Goal: Task Accomplishment & Management: Use online tool/utility

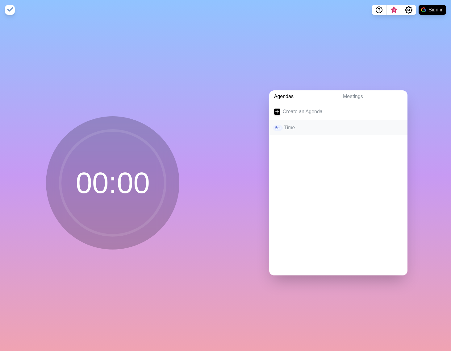
click at [298, 128] on p "Time" at bounding box center [343, 127] width 118 height 7
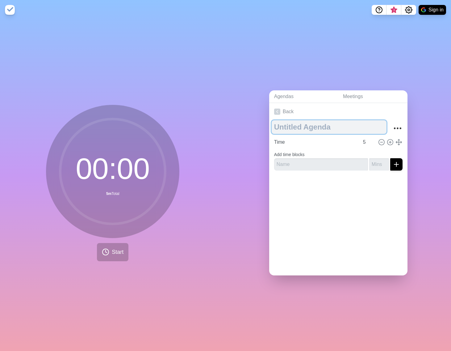
click at [302, 128] on textarea at bounding box center [329, 127] width 115 height 14
click at [332, 189] on div at bounding box center [338, 188] width 138 height 25
click at [327, 126] on textarea "Look back on Aug Milonga" at bounding box center [329, 127] width 115 height 14
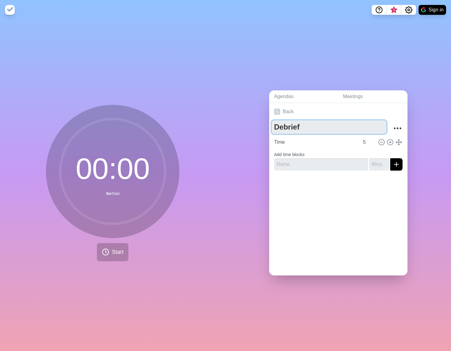
type textarea "Debrief"
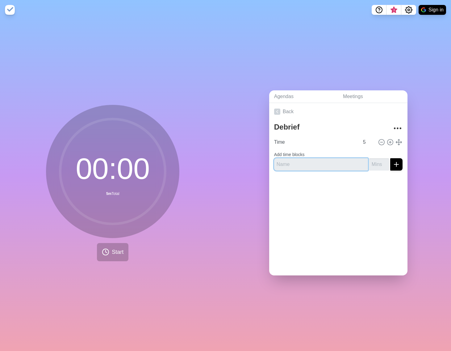
click at [326, 159] on input "text" at bounding box center [321, 164] width 94 height 12
type input "L"
type input "Reflection"
click at [370, 165] on input "number" at bounding box center [379, 164] width 20 height 12
type input "5"
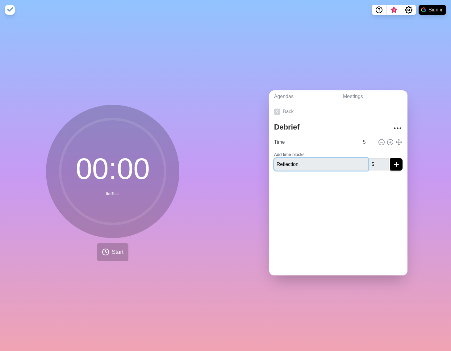
click at [324, 158] on input "Reflection" at bounding box center [321, 164] width 94 height 12
type input "Individual Reflection"
click at [343, 207] on div "Back Debrief Time 5 Add time blocks Individual Reflection 5" at bounding box center [338, 189] width 138 height 173
click at [393, 165] on icon "submit" at bounding box center [396, 164] width 7 height 7
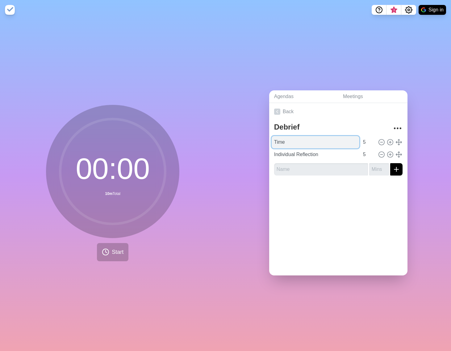
click at [296, 137] on input "Time" at bounding box center [316, 142] width 88 height 12
click at [379, 140] on circle at bounding box center [382, 143] width 6 height 6
type input "Individual Reflection"
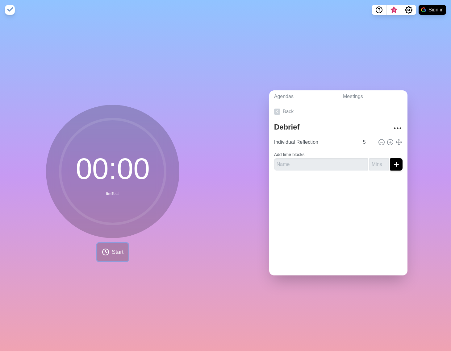
click at [120, 245] on button "Start" at bounding box center [113, 252] width 32 height 18
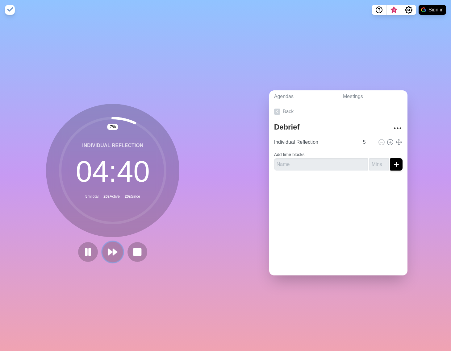
click at [103, 255] on button at bounding box center [113, 252] width 21 height 21
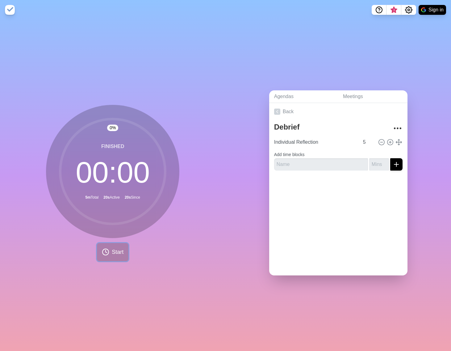
click at [98, 256] on button "Start" at bounding box center [113, 252] width 32 height 18
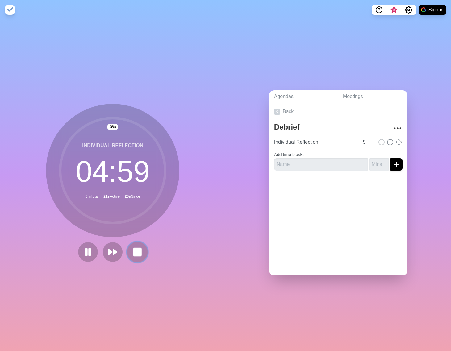
click at [137, 248] on rect at bounding box center [138, 252] width 8 height 8
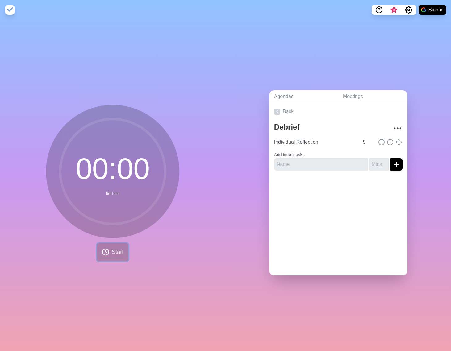
click at [105, 253] on icon at bounding box center [105, 252] width 7 height 7
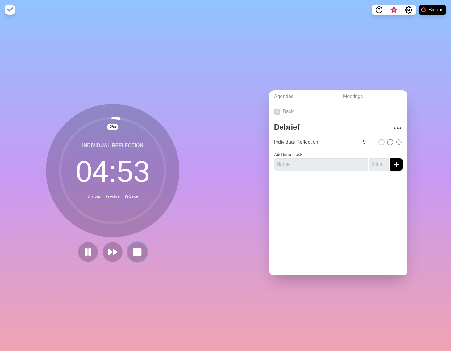
click at [136, 249] on rect at bounding box center [137, 252] width 7 height 7
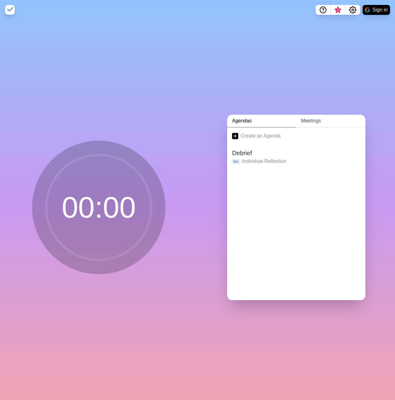
click at [313, 121] on link "Meetings" at bounding box center [330, 121] width 69 height 13
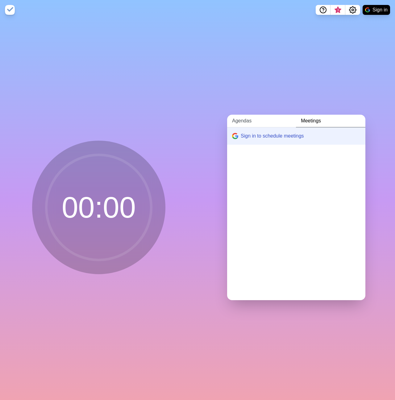
click at [255, 116] on link "Agendas" at bounding box center [261, 121] width 69 height 13
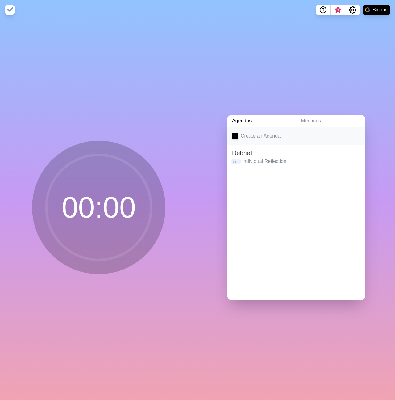
click at [247, 131] on link "Create an Agenda" at bounding box center [296, 135] width 138 height 17
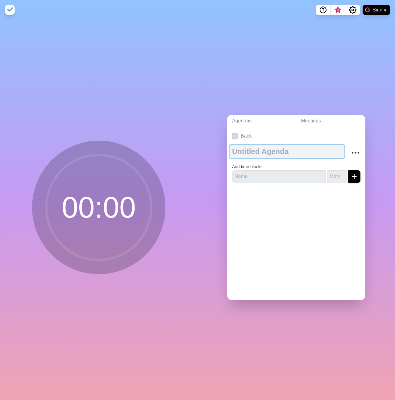
click at [259, 145] on textarea at bounding box center [287, 152] width 115 height 14
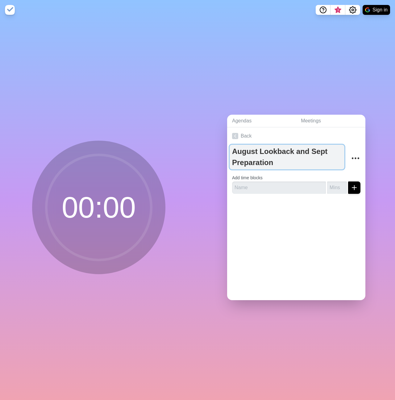
type textarea "August Lookback and Sept Preparation"
click at [279, 147] on textarea "August Lookback and Sept Preparation" at bounding box center [287, 157] width 115 height 25
click at [271, 149] on textarea "August Lookback and Sept Preparation" at bounding box center [287, 157] width 115 height 25
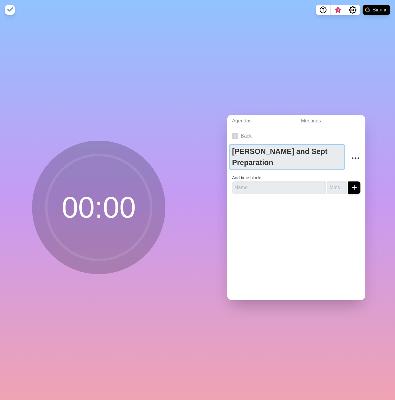
type textarea "[PERSON_NAME] and Sept Preparation"
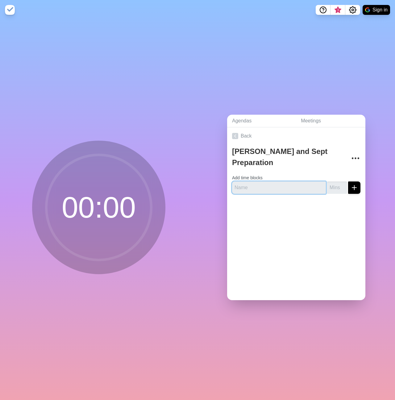
click at [251, 183] on input "text" at bounding box center [279, 187] width 94 height 12
click at [243, 183] on input "text" at bounding box center [279, 187] width 94 height 12
click at [237, 224] on div "Back August Debrief and Sept Preparation Add time blocks" at bounding box center [296, 213] width 138 height 173
click at [251, 188] on input "text" at bounding box center [279, 187] width 94 height 12
type input "R"
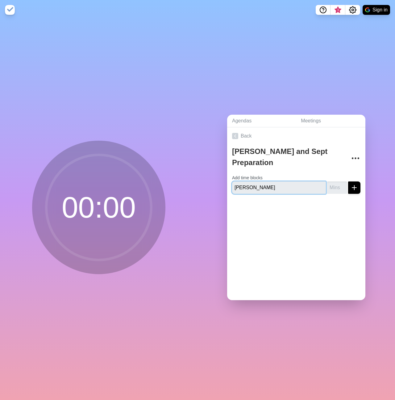
type input "August Debrief"
click at [336, 185] on input "-1" at bounding box center [337, 187] width 20 height 12
click at [337, 182] on input "0" at bounding box center [337, 187] width 20 height 12
click at [337, 182] on input "1" at bounding box center [337, 187] width 20 height 12
click at [337, 182] on input "2" at bounding box center [337, 187] width 20 height 12
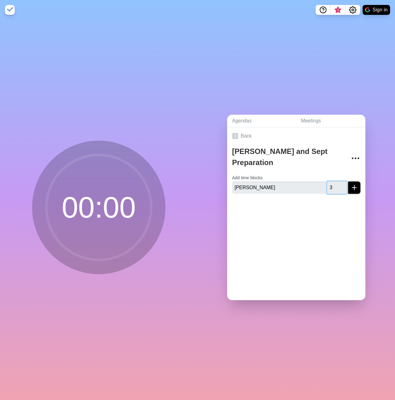
click at [337, 182] on input "3" at bounding box center [337, 187] width 20 height 12
click at [337, 182] on input "4" at bounding box center [337, 187] width 20 height 12
type input "5"
click at [337, 182] on input "5" at bounding box center [337, 187] width 20 height 12
click at [334, 208] on div at bounding box center [296, 211] width 138 height 25
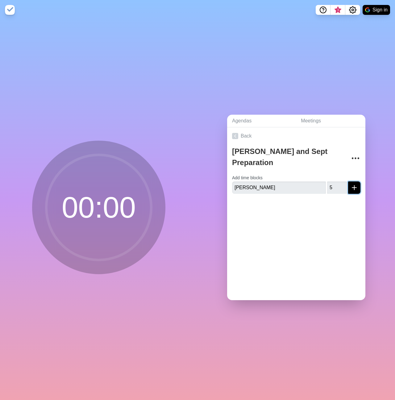
click at [351, 184] on icon "submit" at bounding box center [354, 187] width 7 height 7
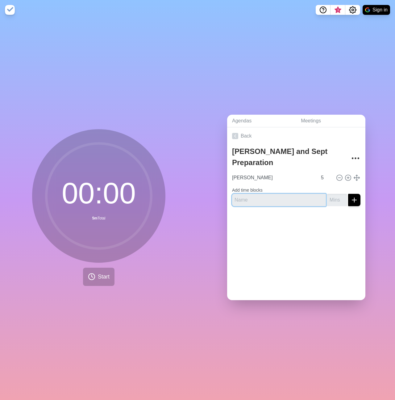
click at [276, 203] on input "text" at bounding box center [279, 200] width 94 height 12
click at [245, 220] on div at bounding box center [296, 223] width 138 height 25
click at [301, 197] on input "text" at bounding box center [279, 200] width 94 height 12
type input "Go over goals/agenda"
type input "1"
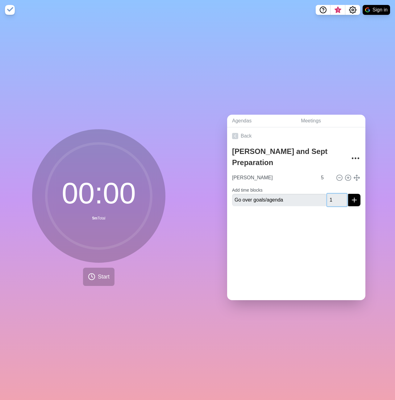
click at [336, 196] on input "1" at bounding box center [337, 200] width 20 height 12
click at [319, 225] on div at bounding box center [296, 223] width 138 height 25
click at [354, 190] on form "Add time blocks Go over goals/agenda 1" at bounding box center [296, 195] width 128 height 22
click at [351, 199] on icon "submit" at bounding box center [354, 199] width 7 height 7
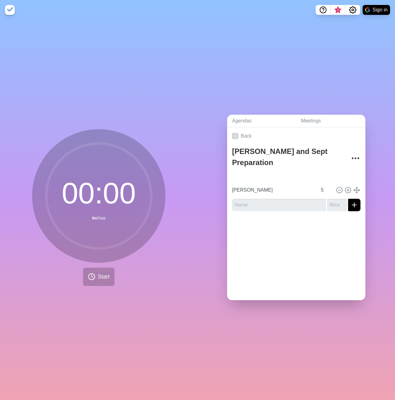
type input "Go over goals/agenda"
type input "1"
type input "August Debrief"
type input "5"
click at [263, 225] on div at bounding box center [296, 228] width 138 height 25
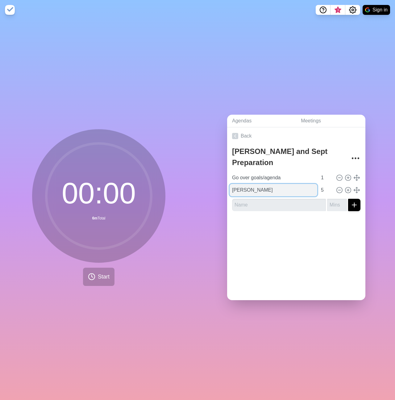
click at [242, 189] on input "August Debrief" at bounding box center [274, 190] width 88 height 12
type input "August Debrief - Individual"
click at [285, 223] on div at bounding box center [296, 228] width 138 height 25
click at [345, 187] on icon at bounding box center [348, 190] width 7 height 7
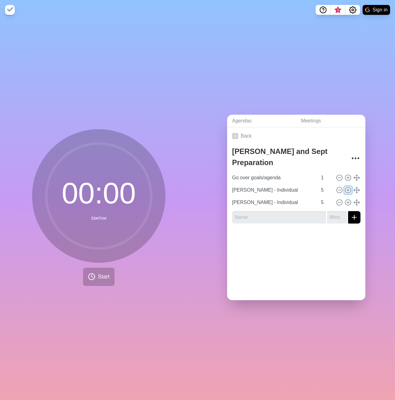
click at [345, 187] on icon at bounding box center [348, 190] width 7 height 7
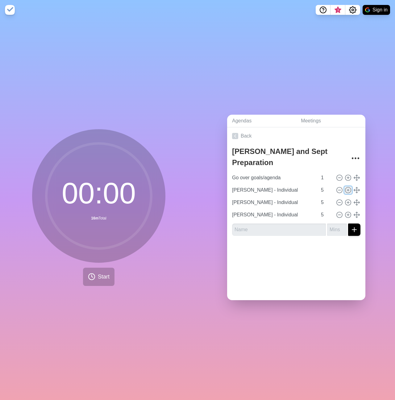
click at [345, 187] on icon at bounding box center [348, 190] width 7 height 7
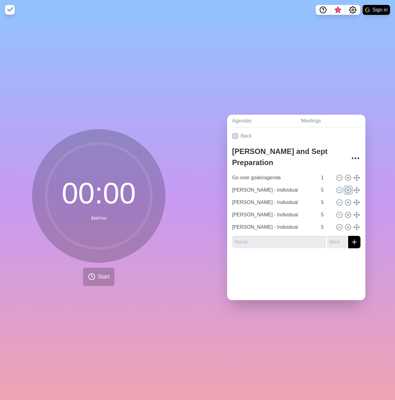
click at [345, 187] on icon at bounding box center [348, 190] width 7 height 7
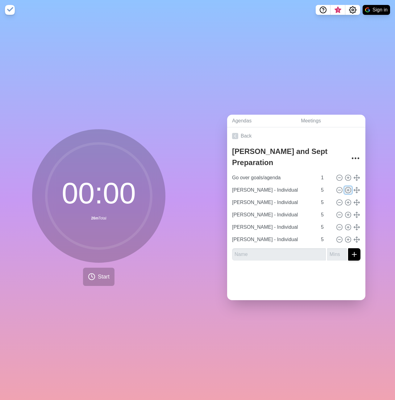
click at [345, 187] on icon at bounding box center [348, 190] width 7 height 7
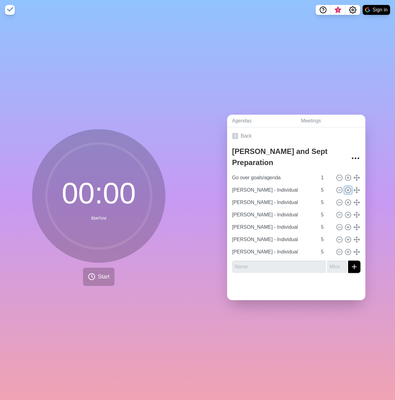
click at [345, 187] on icon at bounding box center [348, 190] width 7 height 7
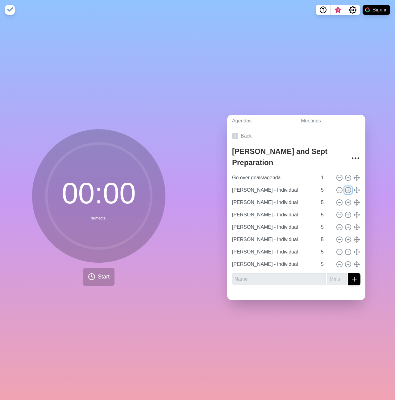
click at [345, 187] on icon at bounding box center [348, 190] width 7 height 7
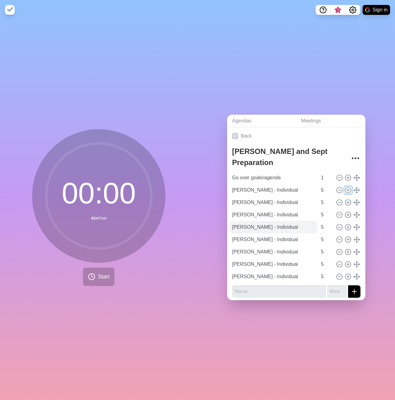
scroll to position [2, 0]
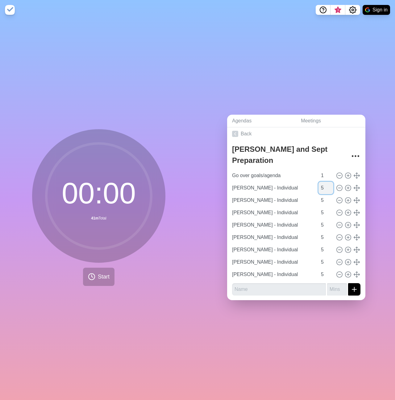
click at [319, 187] on input "5" at bounding box center [326, 188] width 15 height 12
type input "3"
click at [339, 200] on line at bounding box center [340, 200] width 2 height 0
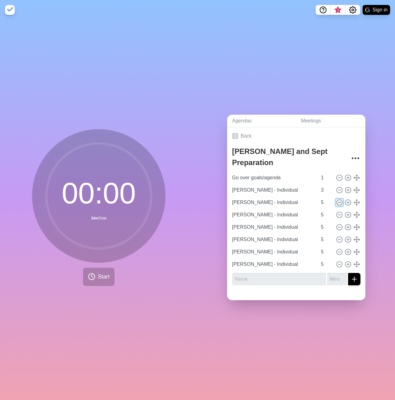
scroll to position [0, 0]
click at [336, 199] on icon at bounding box center [339, 202] width 7 height 7
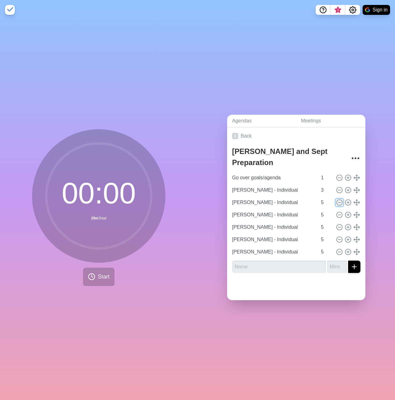
click at [336, 199] on icon at bounding box center [339, 202] width 7 height 7
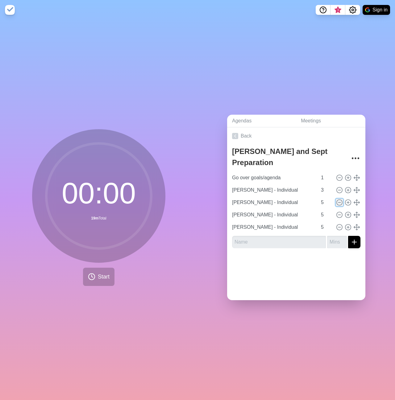
click at [336, 199] on icon at bounding box center [339, 202] width 7 height 7
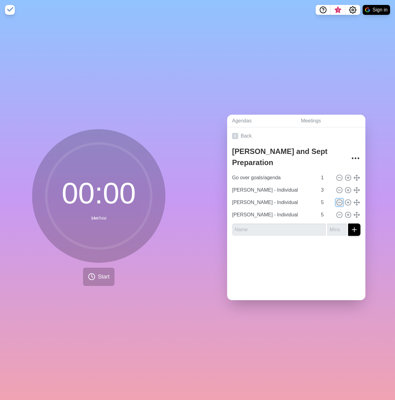
click at [336, 199] on icon at bounding box center [339, 202] width 7 height 7
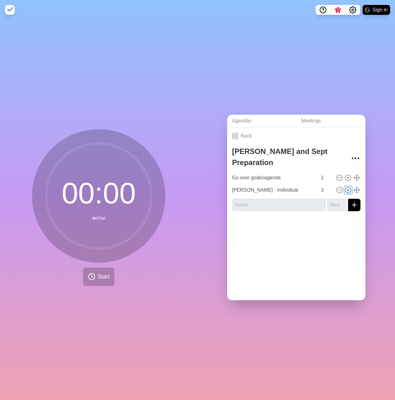
click at [346, 187] on circle at bounding box center [349, 190] width 6 height 6
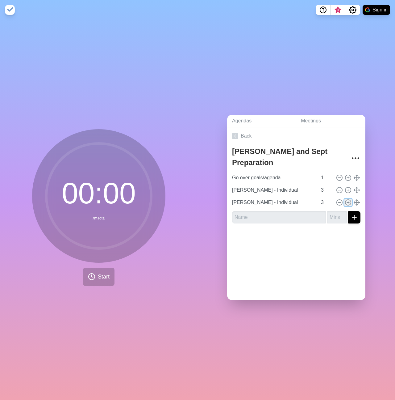
click at [345, 199] on icon at bounding box center [348, 202] width 7 height 7
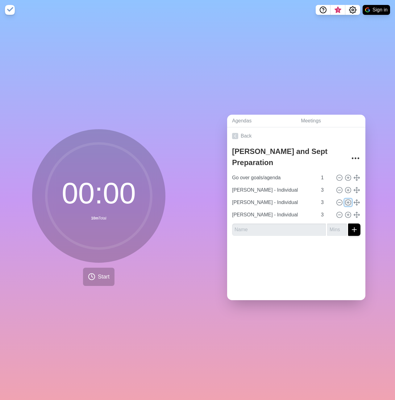
click at [345, 199] on icon at bounding box center [348, 202] width 7 height 7
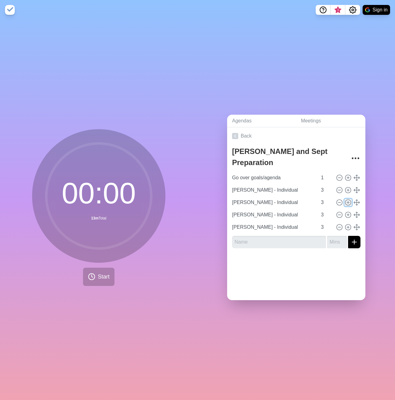
click at [345, 199] on icon at bounding box center [348, 202] width 7 height 7
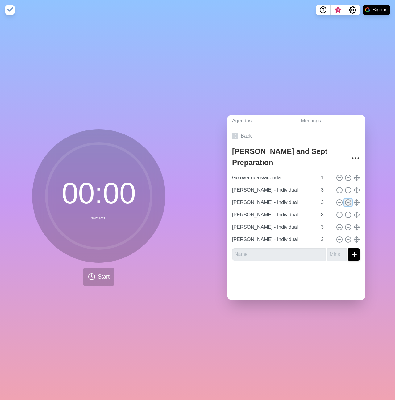
click at [345, 199] on icon at bounding box center [348, 202] width 7 height 7
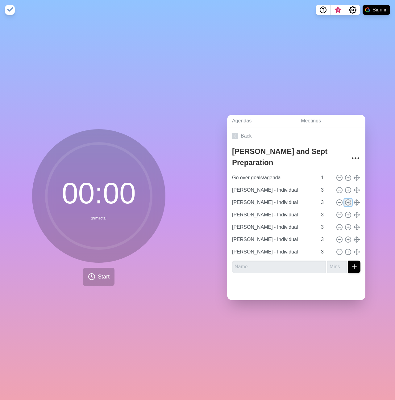
click at [345, 199] on icon at bounding box center [348, 202] width 7 height 7
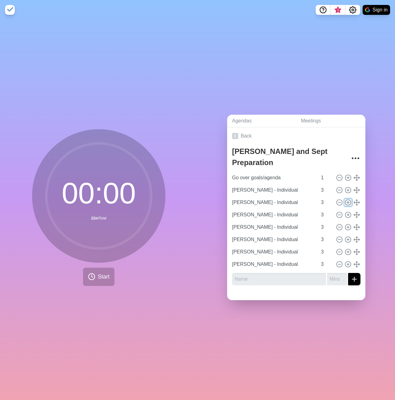
click at [345, 199] on icon at bounding box center [348, 202] width 7 height 7
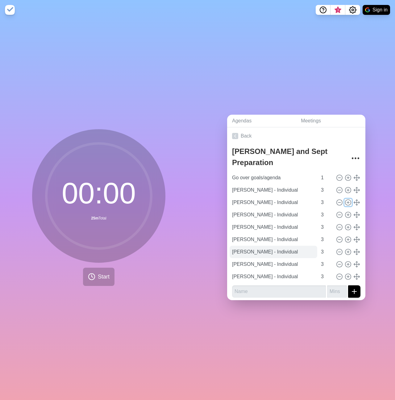
scroll to position [2, 0]
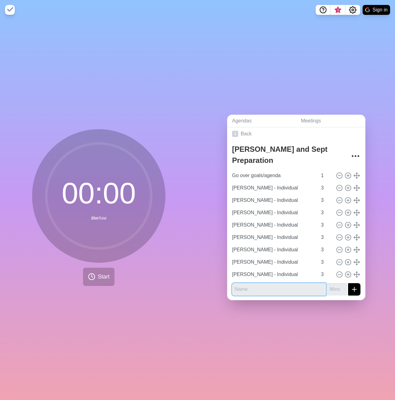
click at [268, 285] on input "text" at bounding box center [279, 289] width 94 height 12
click at [336, 186] on icon at bounding box center [339, 187] width 7 height 7
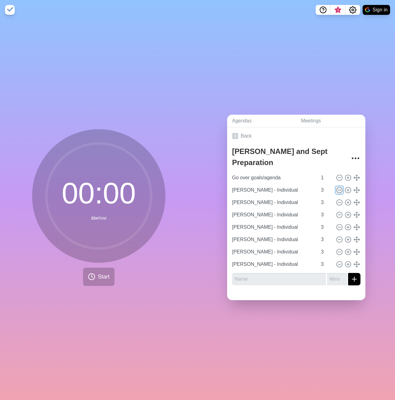
click at [336, 187] on icon at bounding box center [339, 190] width 7 height 7
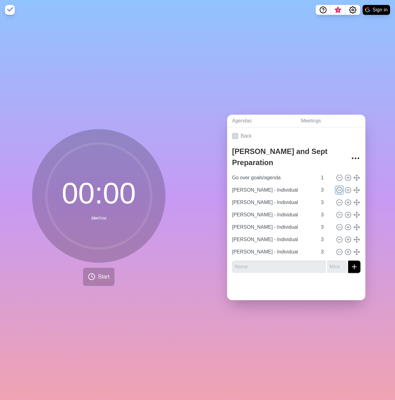
click at [336, 187] on icon at bounding box center [339, 190] width 7 height 7
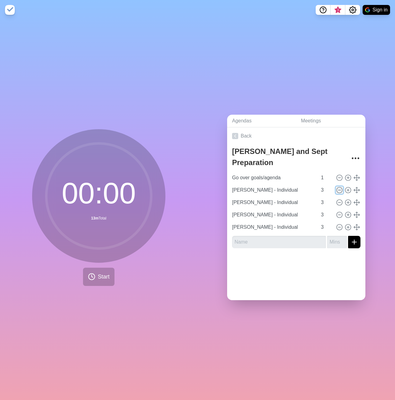
click at [336, 187] on icon at bounding box center [339, 190] width 7 height 7
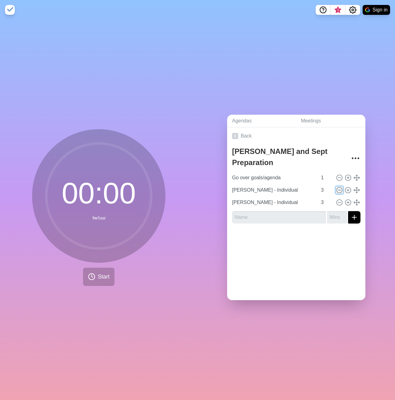
click at [336, 187] on icon at bounding box center [339, 190] width 7 height 7
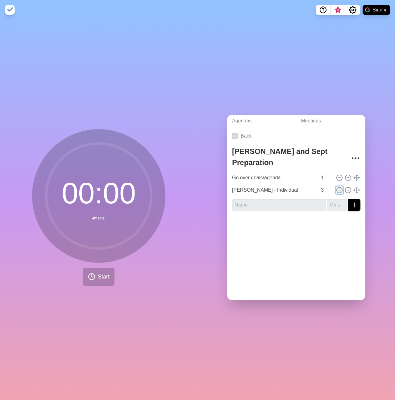
click at [336, 187] on icon at bounding box center [339, 190] width 7 height 7
click at [275, 195] on input "text" at bounding box center [279, 200] width 94 height 12
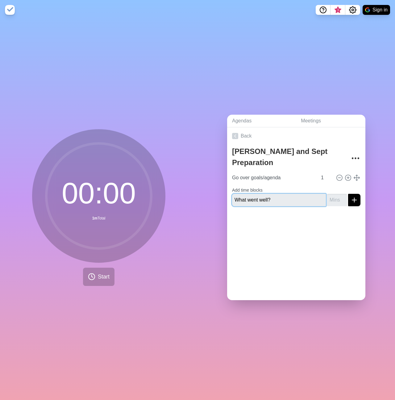
type input "What went well?"
type input "6"
click at [348, 194] on button "submit" at bounding box center [354, 200] width 12 height 12
type input "What can be improved?"
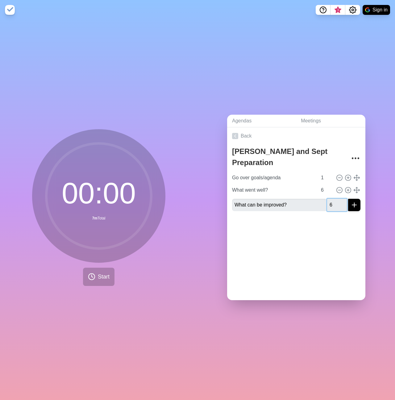
type input "6"
click at [348, 199] on button "submit" at bounding box center [354, 205] width 12 height 12
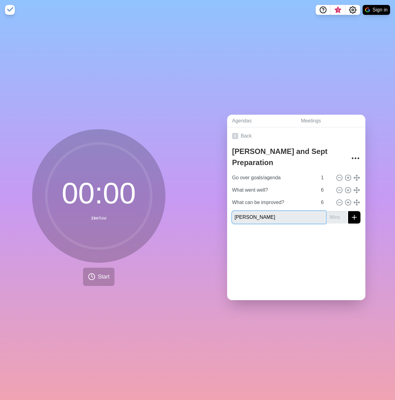
type input "[PERSON_NAME]"
click at [330, 212] on input "number" at bounding box center [337, 217] width 20 height 12
type input "5"
click at [348, 211] on button "submit" at bounding box center [354, 217] width 12 height 12
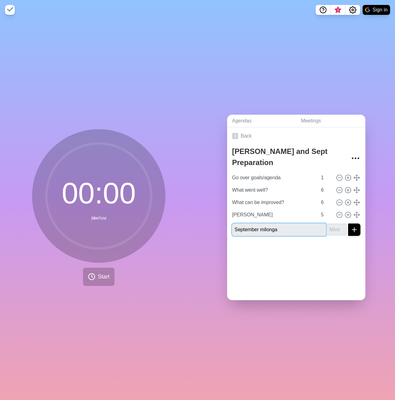
click at [348, 223] on button "submit" at bounding box center [354, 229] width 12 height 12
click at [285, 226] on input "September milonga" at bounding box center [279, 229] width 94 height 12
type input "September milonga prep"
type input "5"
click at [348, 223] on button "submit" at bounding box center [354, 229] width 12 height 12
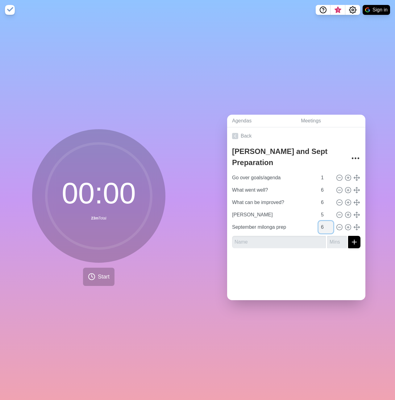
click at [325, 222] on input "6" at bounding box center [326, 227] width 15 height 12
click at [325, 222] on input "7" at bounding box center [326, 227] width 15 height 12
click at [325, 222] on input "8" at bounding box center [326, 227] width 15 height 12
click at [325, 222] on input "9" at bounding box center [326, 227] width 15 height 12
type input "10"
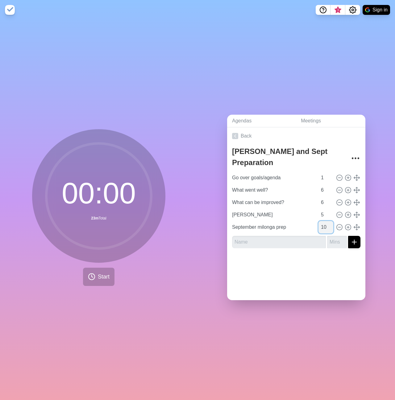
click at [325, 222] on input "10" at bounding box center [326, 227] width 15 height 12
click at [348, 189] on line at bounding box center [348, 190] width 0 height 2
type input "What went well?"
type input "What can be improved?"
type input "6"
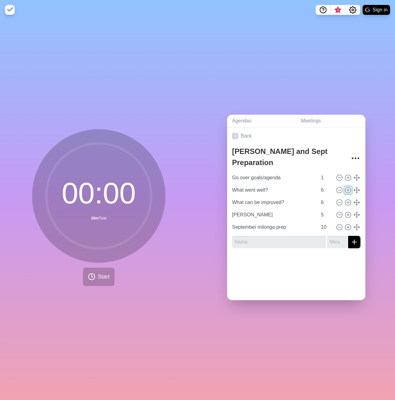
type input "[PERSON_NAME]"
type input "5"
click at [348, 189] on line at bounding box center [348, 190] width 0 height 2
type input "What went well?"
type input "What can be improved?"
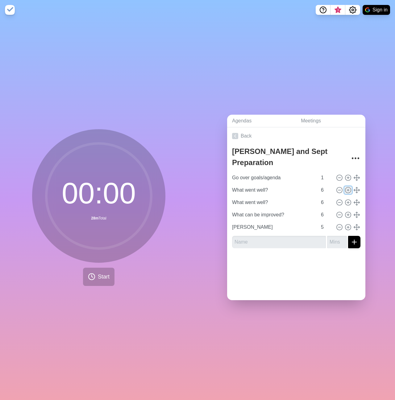
type input "6"
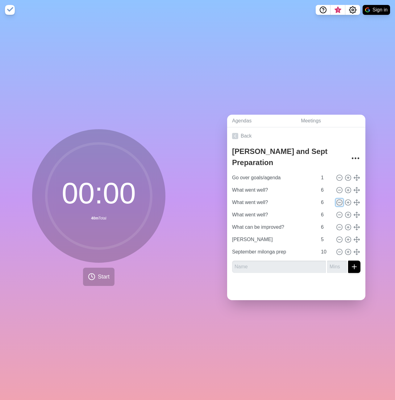
click at [336, 199] on icon at bounding box center [339, 202] width 7 height 7
type input "What can be improved?"
type input "[PERSON_NAME]"
type input "5"
type input "September milonga prep"
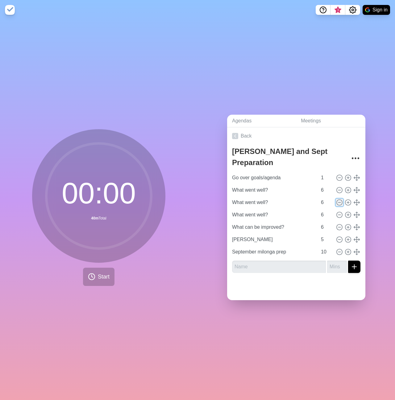
type input "10"
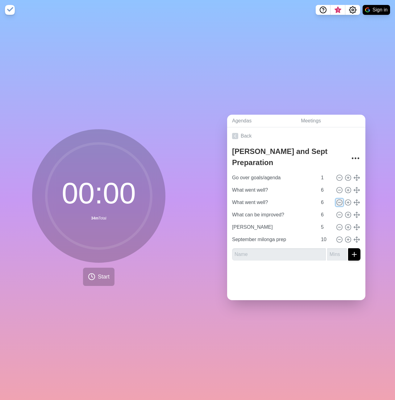
click at [336, 199] on icon at bounding box center [339, 202] width 7 height 7
type input "What can be improved?"
type input "[PERSON_NAME]"
type input "5"
type input "September milonga prep"
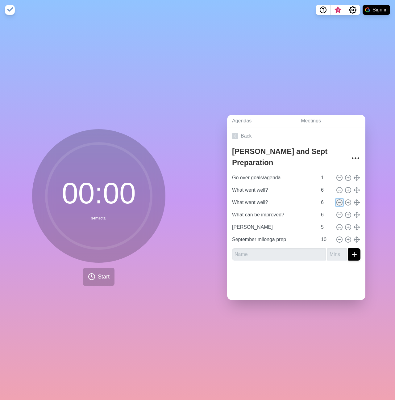
type input "10"
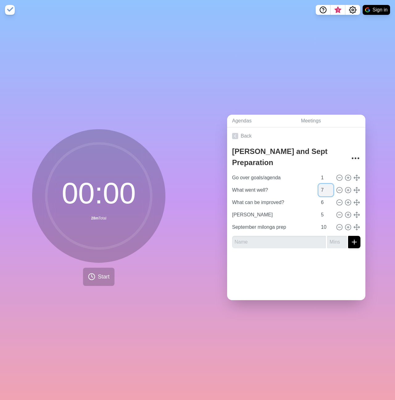
click at [325, 186] on input "7" at bounding box center [326, 190] width 15 height 12
click at [325, 186] on input "8" at bounding box center [326, 190] width 15 height 12
click at [325, 186] on input "9" at bounding box center [326, 190] width 15 height 12
type input "10"
click at [325, 186] on input "10" at bounding box center [326, 190] width 15 height 12
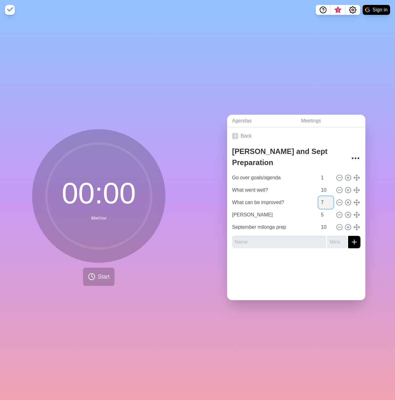
click at [324, 197] on input "7" at bounding box center [326, 202] width 15 height 12
click at [324, 197] on input "8" at bounding box center [326, 202] width 15 height 12
click at [324, 197] on input "9" at bounding box center [326, 202] width 15 height 12
type input "10"
click at [324, 197] on input "10" at bounding box center [326, 202] width 15 height 12
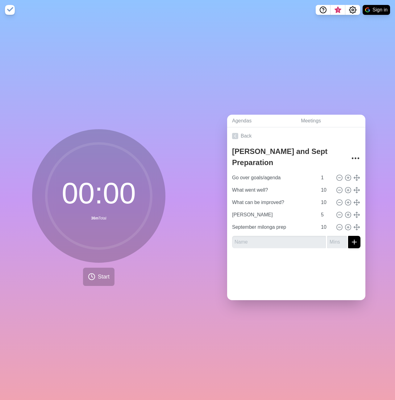
click at [296, 262] on div at bounding box center [296, 265] width 138 height 25
click at [345, 188] on icon at bounding box center [348, 190] width 7 height 7
type input "What went well?"
type input "What can be improved?"
type input "10"
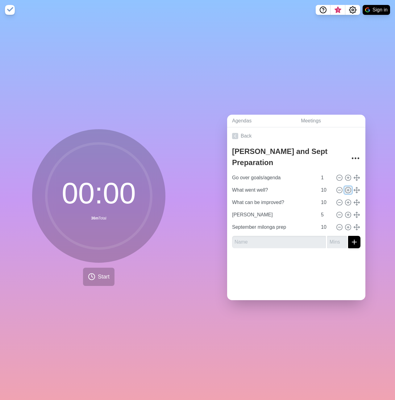
type input "[PERSON_NAME]"
type input "5"
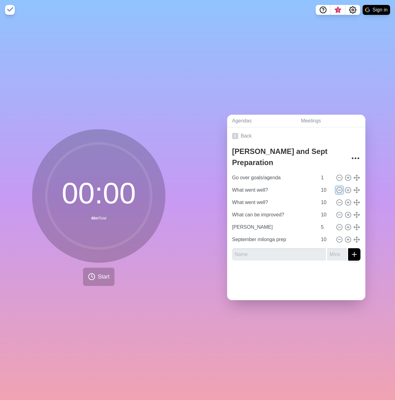
click at [336, 188] on icon at bounding box center [339, 190] width 7 height 7
type input "What can be improved?"
type input "[PERSON_NAME]"
type input "5"
type input "September milonga prep"
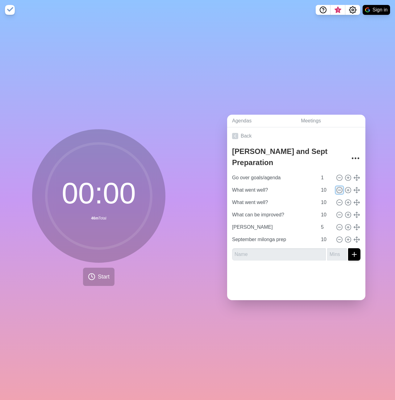
type input "10"
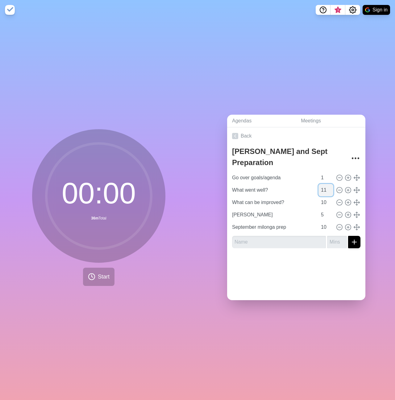
click at [322, 186] on input "11" at bounding box center [326, 190] width 15 height 12
click at [322, 186] on input "12" at bounding box center [326, 190] width 15 height 12
click at [322, 186] on input "13" at bounding box center [326, 190] width 15 height 12
click at [322, 186] on input "14" at bounding box center [326, 190] width 15 height 12
click at [322, 186] on input "15" at bounding box center [326, 190] width 15 height 12
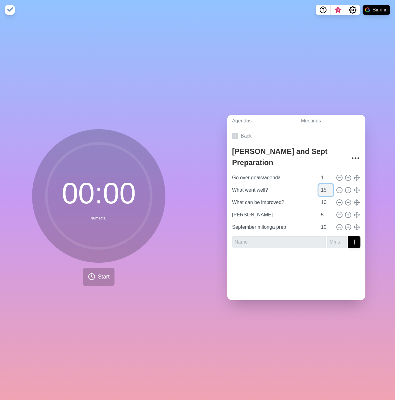
click at [326, 188] on input "15" at bounding box center [326, 190] width 15 height 12
click at [325, 190] on input "14" at bounding box center [326, 190] width 15 height 12
click at [325, 190] on input "13" at bounding box center [326, 190] width 15 height 12
click at [325, 190] on input "12" at bounding box center [326, 190] width 15 height 12
click at [325, 190] on input "11" at bounding box center [326, 190] width 15 height 12
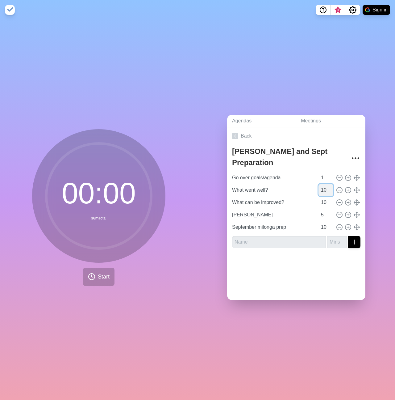
type input "10"
click at [325, 190] on input "10" at bounding box center [326, 190] width 15 height 12
click at [323, 197] on input "11" at bounding box center [326, 202] width 15 height 12
click at [323, 197] on input "12" at bounding box center [326, 202] width 15 height 12
click at [323, 197] on input "13" at bounding box center [326, 202] width 15 height 12
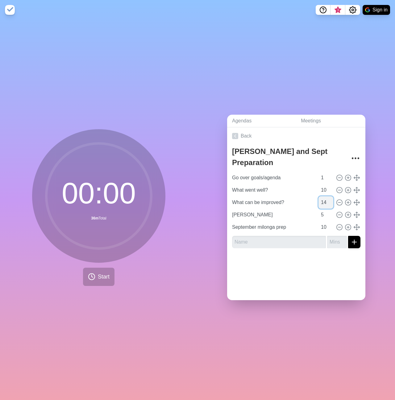
click at [323, 197] on input "14" at bounding box center [326, 202] width 15 height 12
type input "15"
click at [323, 198] on input "15" at bounding box center [326, 202] width 15 height 12
click at [277, 259] on div at bounding box center [296, 265] width 138 height 25
click at [302, 241] on input "text" at bounding box center [279, 242] width 94 height 12
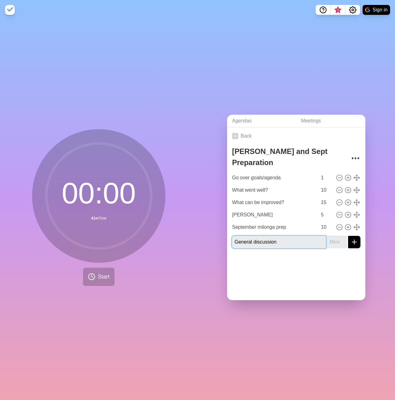
type input "General discussion"
click at [327, 242] on input "number" at bounding box center [337, 242] width 20 height 12
type input "20"
click at [348, 236] on button "submit" at bounding box center [354, 242] width 12 height 12
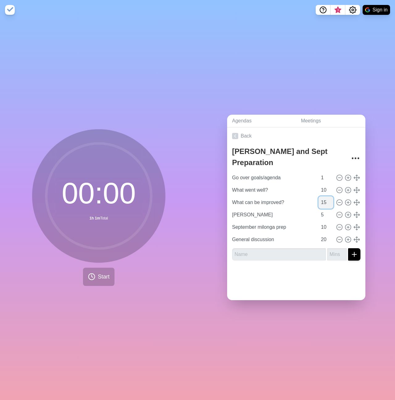
click at [319, 199] on input "15" at bounding box center [326, 202] width 15 height 12
type input "10"
click at [345, 201] on icon at bounding box center [348, 202] width 7 height 7
type input "What can be improved?"
type input "10"
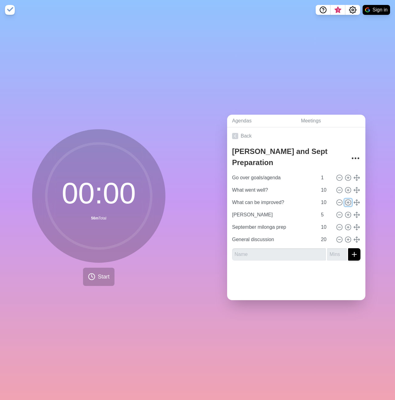
type input "[PERSON_NAME]"
type input "5"
type input "September milonga prep"
type input "10"
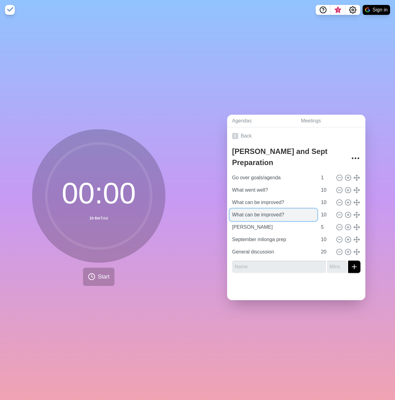
click at [267, 214] on input "What can be improved?" at bounding box center [274, 214] width 88 height 12
type input "G"
click at [336, 213] on icon at bounding box center [339, 214] width 7 height 7
type input "[PERSON_NAME]"
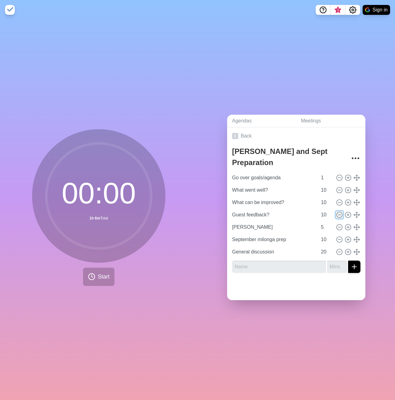
type input "5"
type input "September milonga prep"
type input "10"
type input "General discussion"
type input "20"
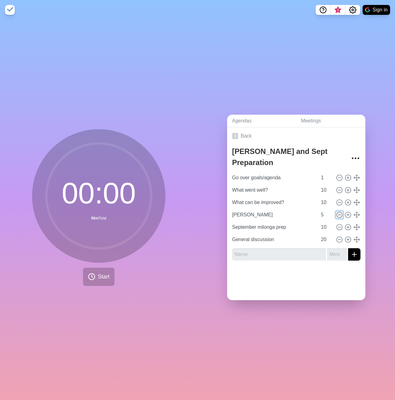
click at [336, 213] on icon at bounding box center [339, 214] width 7 height 7
type input "September milonga prep"
type input "10"
type input "General discussion"
type input "20"
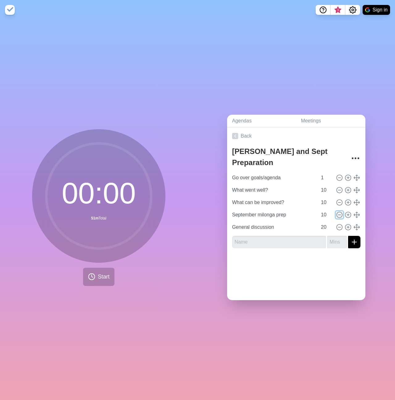
click at [336, 213] on icon at bounding box center [339, 214] width 7 height 7
type input "General discussion"
type input "20"
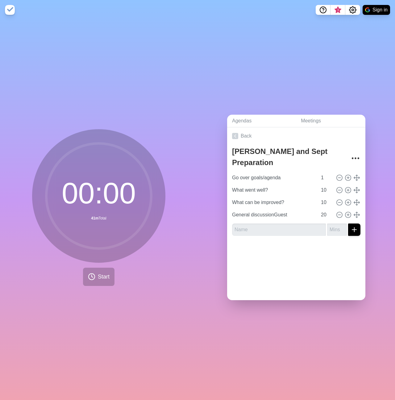
click at [307, 256] on div at bounding box center [296, 253] width 138 height 25
click at [277, 210] on input "General discussionGuest" at bounding box center [274, 214] width 88 height 12
drag, startPoint x: 274, startPoint y: 211, endPoint x: 311, endPoint y: 213, distance: 37.4
click at [311, 213] on div "General discussionGuest 20" at bounding box center [296, 214] width 133 height 12
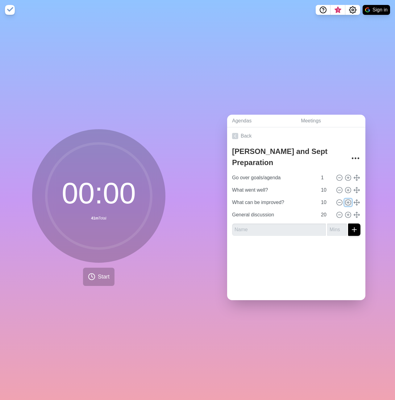
click at [346, 200] on circle at bounding box center [349, 203] width 6 height 6
type input "What can be improved?"
type input "10"
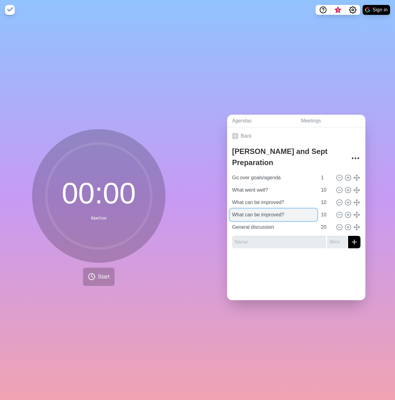
click at [287, 211] on input "What can be improved?" at bounding box center [274, 214] width 88 height 12
type input "Guest feedback?"
click at [345, 211] on icon at bounding box center [348, 214] width 7 height 7
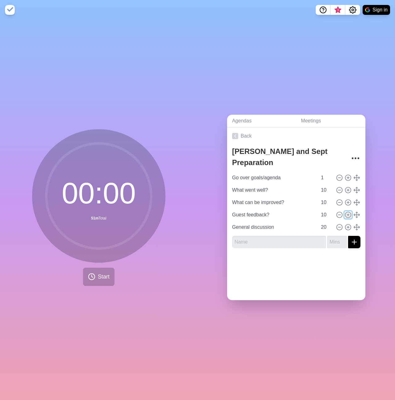
type input "Guest feedback?"
type input "10"
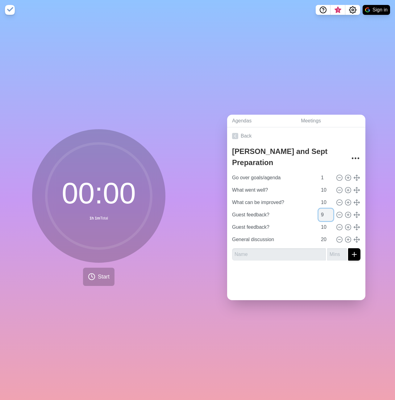
type input "9"
click at [322, 212] on input "9" at bounding box center [326, 214] width 15 height 12
click at [320, 212] on input "9" at bounding box center [326, 214] width 15 height 12
type input "5"
type input "1"
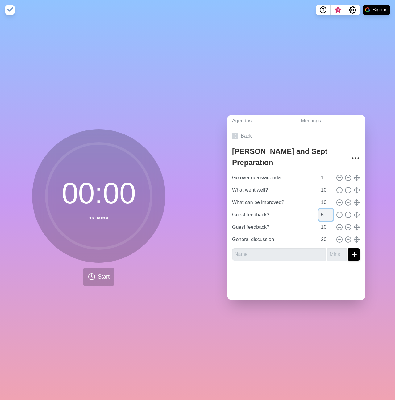
type input "5"
click at [280, 221] on input "Guest feedback?" at bounding box center [274, 227] width 88 height 12
click at [265, 224] on input "Guest feedback?" at bounding box center [274, 227] width 88 height 12
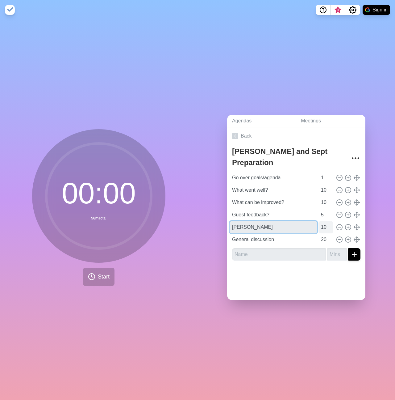
type input "[PERSON_NAME]"
click at [319, 226] on input "10" at bounding box center [326, 227] width 15 height 12
type input "1"
type input "5"
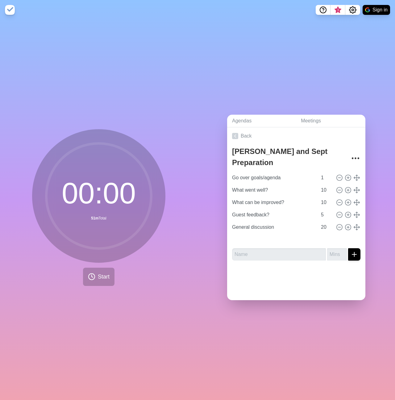
type input "[PERSON_NAME]"
type input "5"
type input "General discussion"
type input "20"
click at [345, 236] on icon at bounding box center [348, 239] width 7 height 7
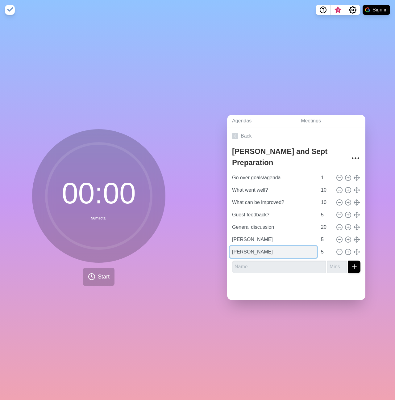
click at [255, 251] on input "[PERSON_NAME]" at bounding box center [274, 252] width 88 height 12
type input "September prep"
click at [321, 252] on input "5" at bounding box center [326, 252] width 15 height 12
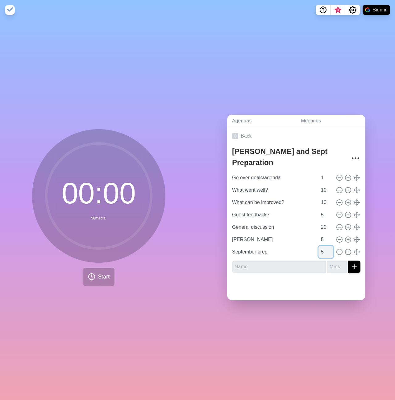
click at [319, 251] on input "5" at bounding box center [326, 252] width 15 height 12
type input "10"
click at [316, 288] on div at bounding box center [296, 289] width 138 height 22
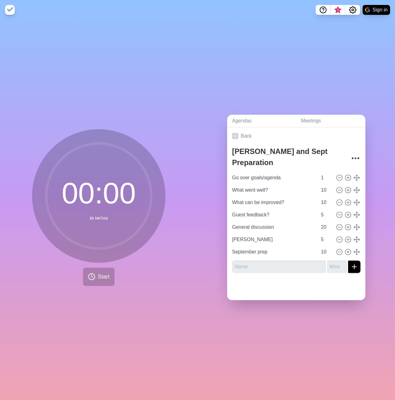
click at [288, 290] on div at bounding box center [296, 289] width 138 height 22
click at [336, 236] on icon at bounding box center [339, 239] width 7 height 7
type input "September prep"
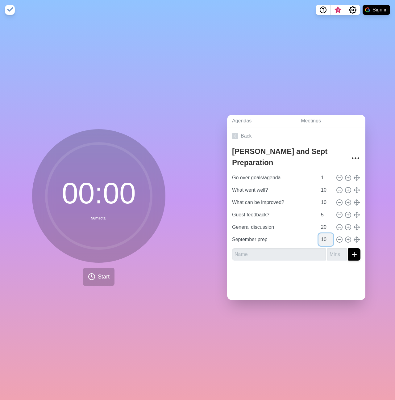
click at [321, 238] on input "10" at bounding box center [326, 239] width 15 height 12
type input "15"
